Goal: Find specific page/section: Find specific page/section

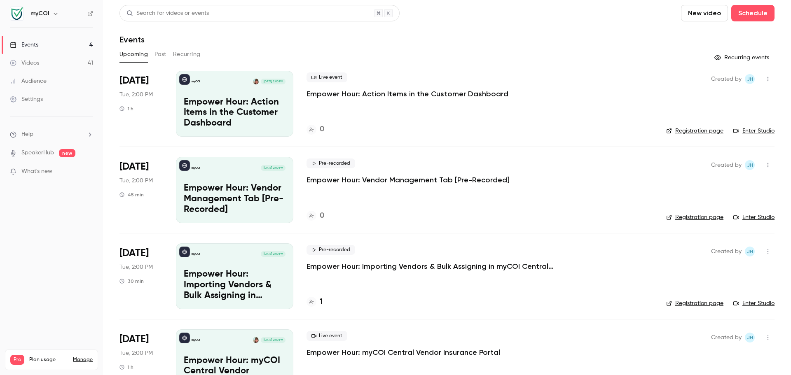
click at [764, 80] on icon "button" at bounding box center [767, 79] width 7 height 6
click at [541, 38] on div at bounding box center [395, 187] width 791 height 375
